Goal: Information Seeking & Learning: Learn about a topic

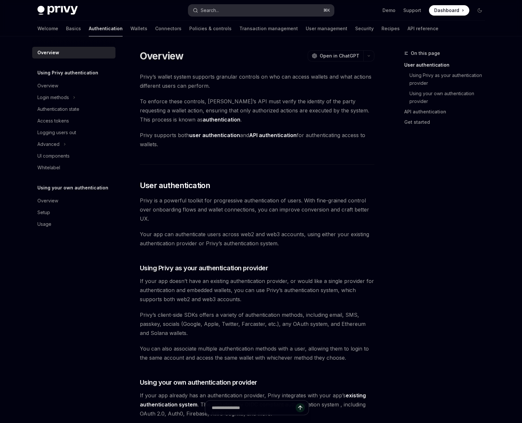
click at [220, 7] on button "Search... ⌘ K" at bounding box center [261, 11] width 146 height 12
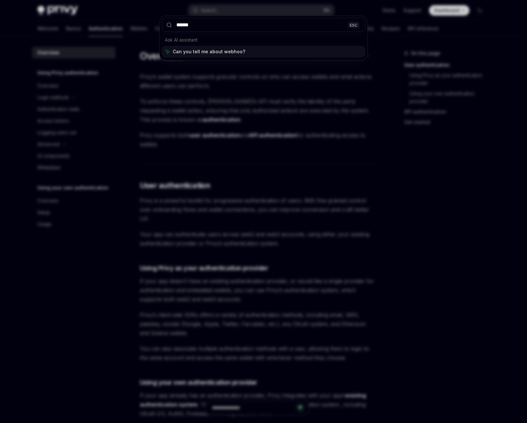
type input "*******"
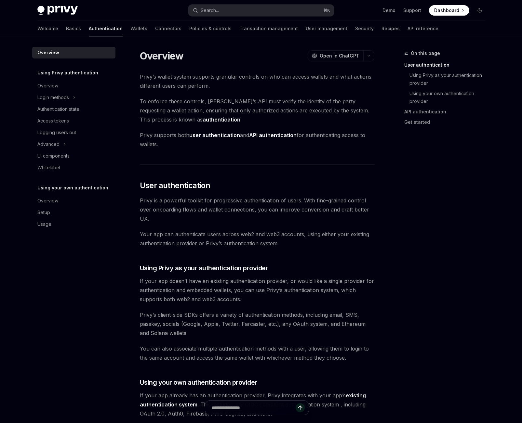
type textarea "*"
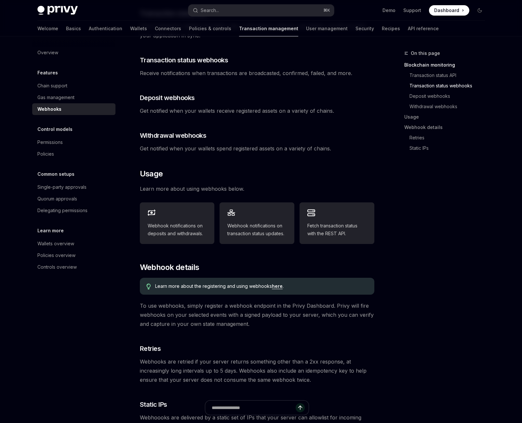
scroll to position [270, 0]
